Goal: Browse casually: Explore the website without a specific task or goal

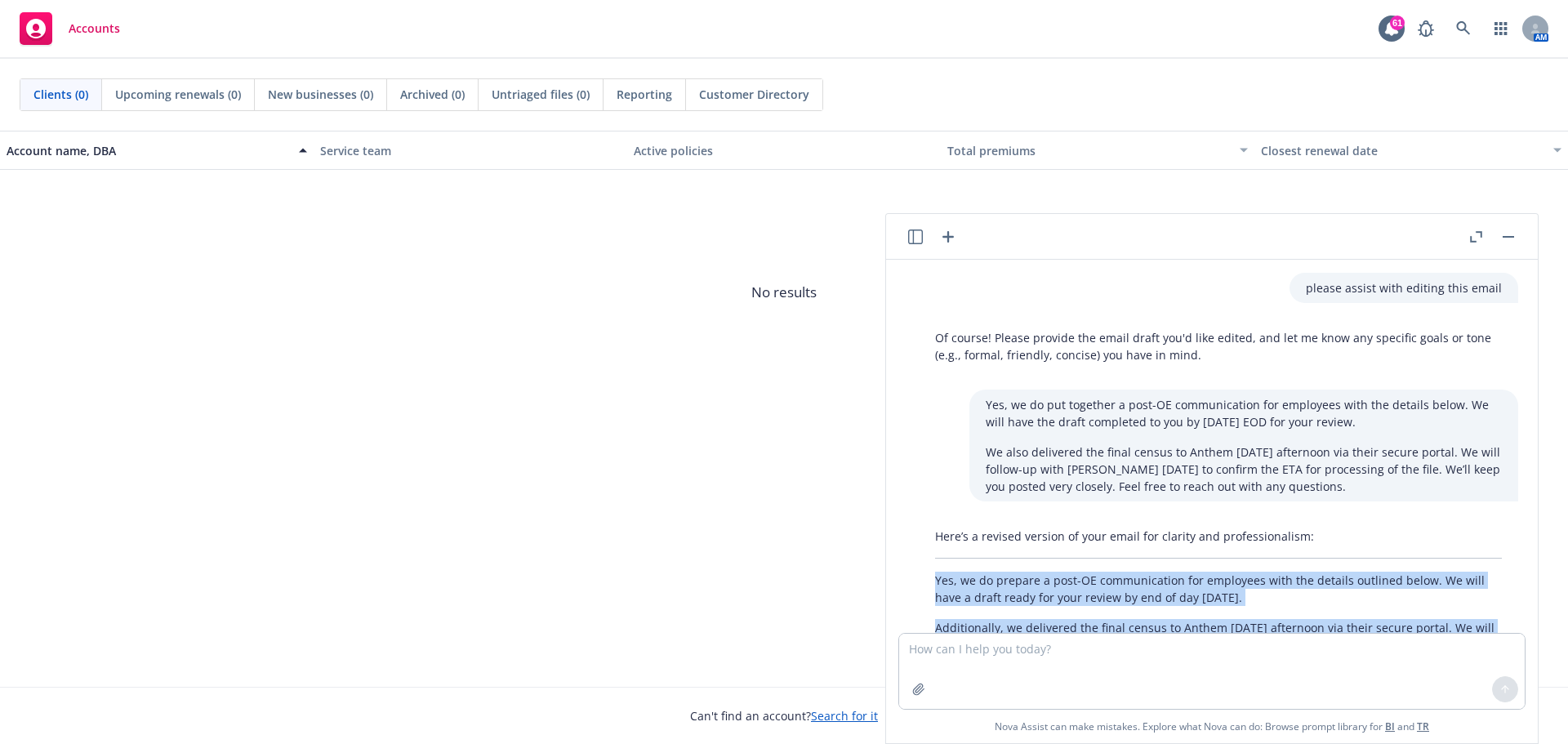
scroll to position [127, 0]
